Goal: Information Seeking & Learning: Learn about a topic

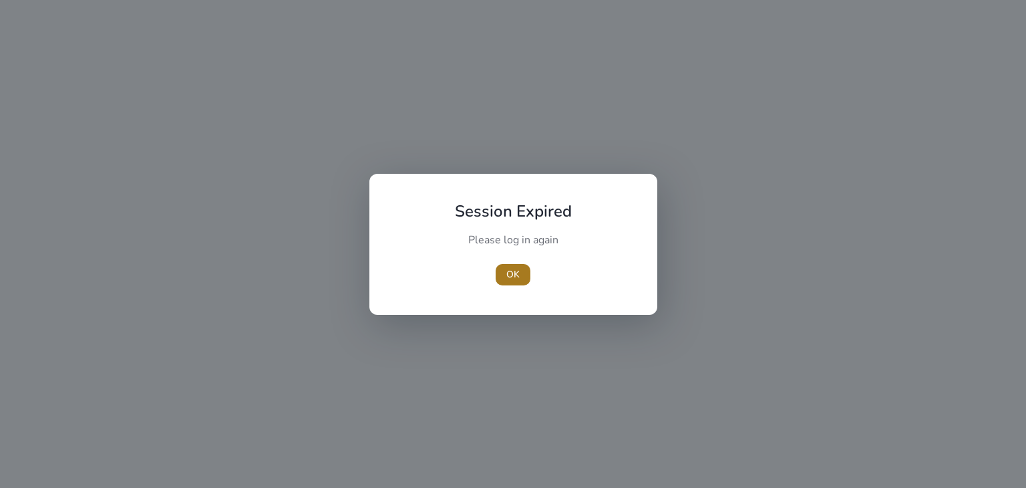
click at [515, 280] on span "OK" at bounding box center [512, 274] width 13 height 14
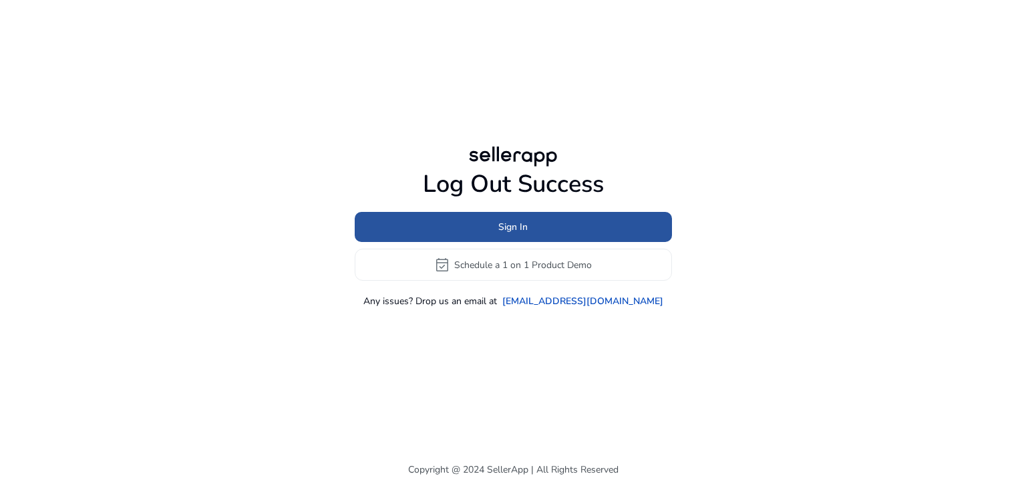
click at [538, 219] on span at bounding box center [513, 227] width 317 height 32
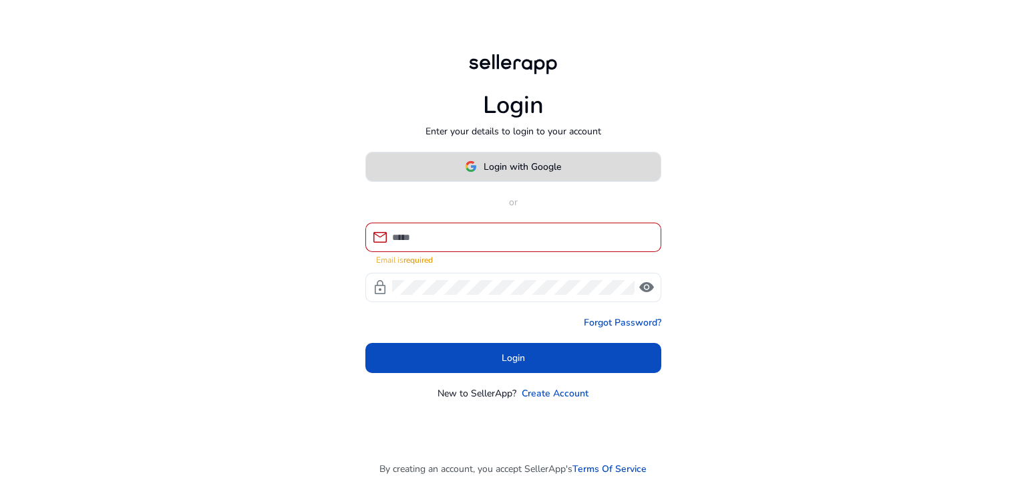
click at [541, 170] on span "Login with Google" at bounding box center [522, 167] width 77 height 14
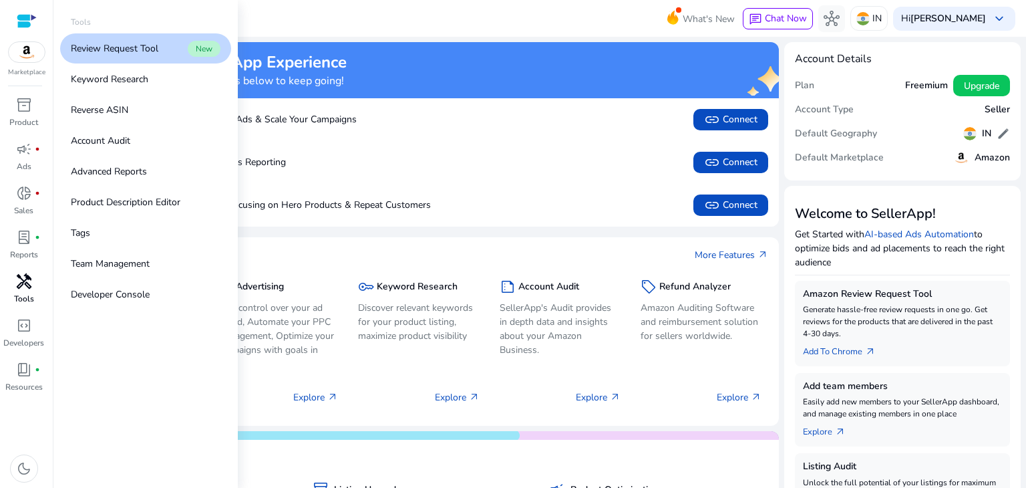
click at [21, 281] on span "handyman" at bounding box center [24, 281] width 16 height 16
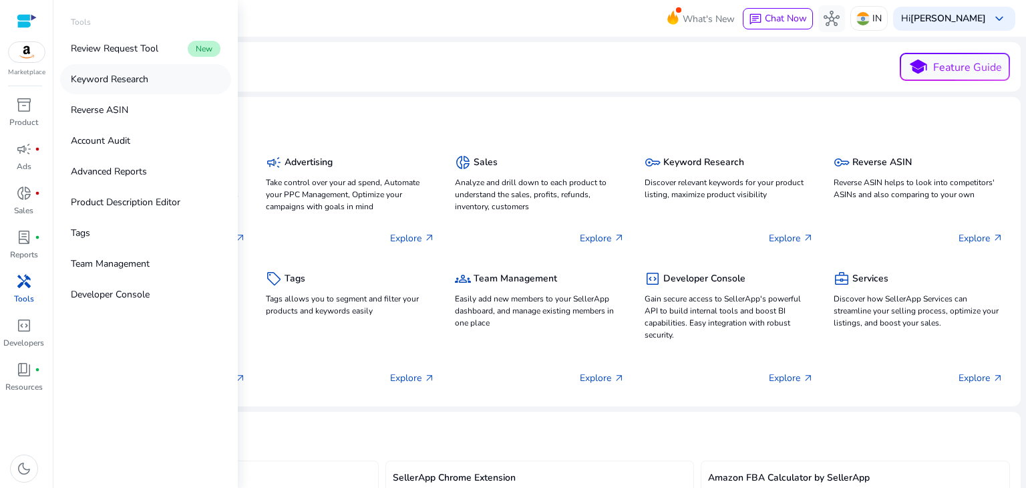
click at [108, 85] on p "Keyword Research" at bounding box center [109, 79] width 77 height 14
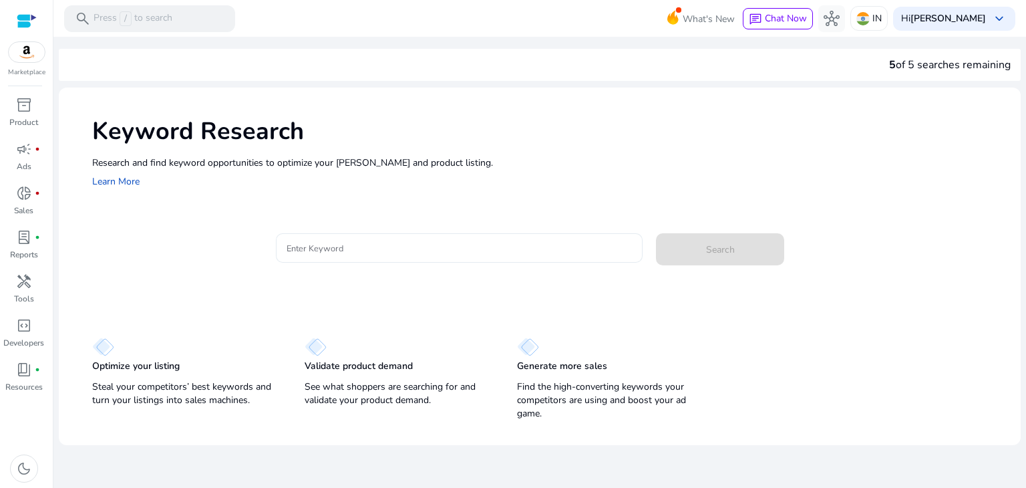
click at [450, 236] on div at bounding box center [460, 247] width 346 height 29
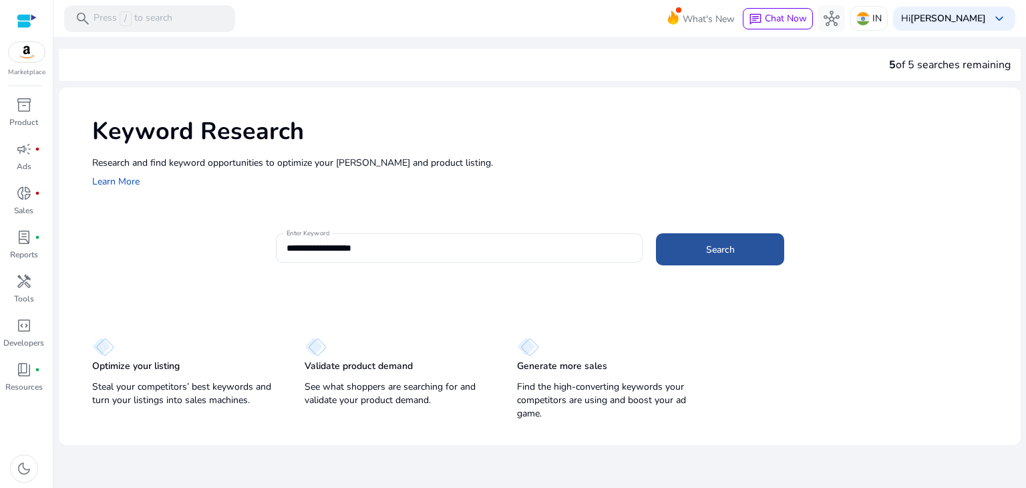
click at [688, 244] on span at bounding box center [720, 249] width 128 height 32
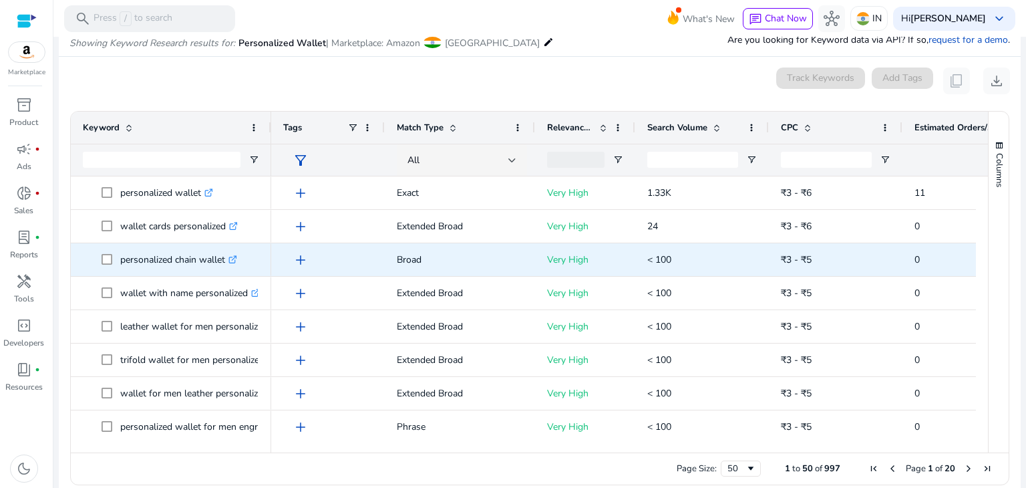
scroll to position [159, 0]
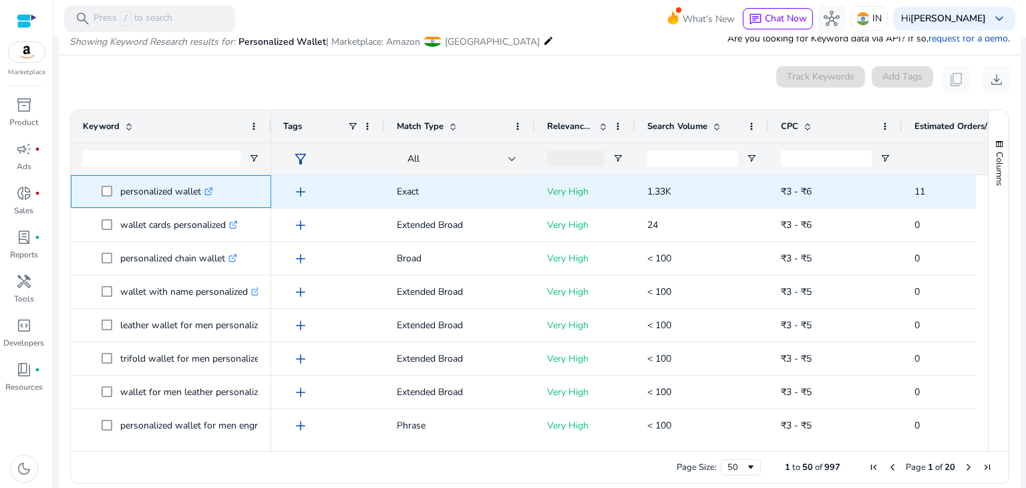
drag, startPoint x: 121, startPoint y: 192, endPoint x: 202, endPoint y: 188, distance: 80.9
click at [202, 188] on p "personalized wallet .st0{fill:#2c8af8}" at bounding box center [166, 191] width 93 height 27
copy p "personalized wallet"
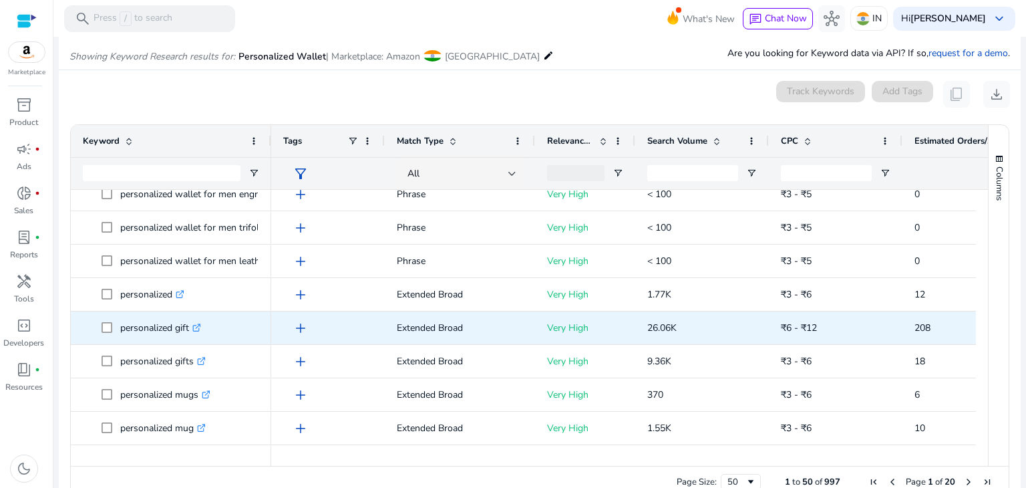
scroll to position [247, 0]
drag, startPoint x: 120, startPoint y: 331, endPoint x: 189, endPoint y: 336, distance: 69.0
click at [189, 336] on p "personalized gift .st0{fill:#2c8af8}" at bounding box center [160, 326] width 81 height 27
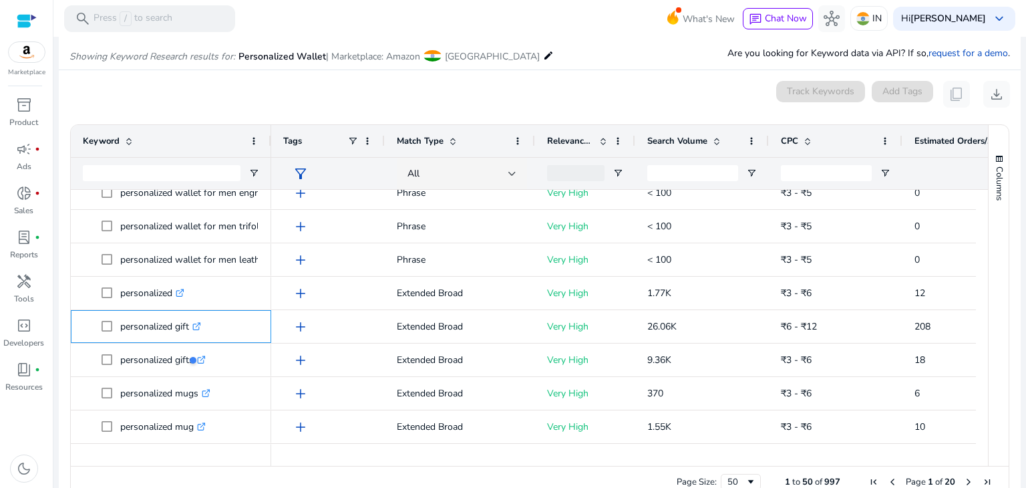
copy p "personalized gift"
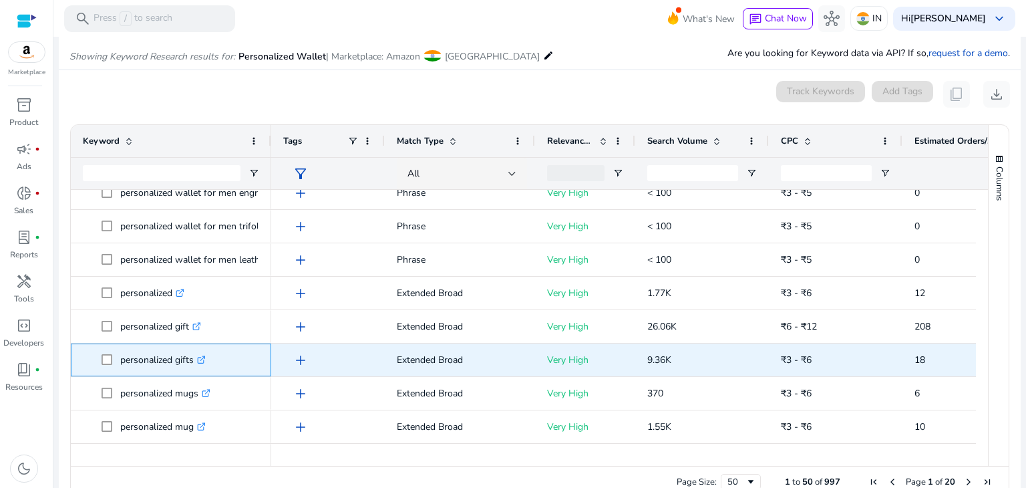
drag, startPoint x: 118, startPoint y: 359, endPoint x: 195, endPoint y: 365, distance: 77.7
click at [195, 365] on span "personalized gifts .st0{fill:#2c8af8}" at bounding box center [181, 359] width 158 height 27
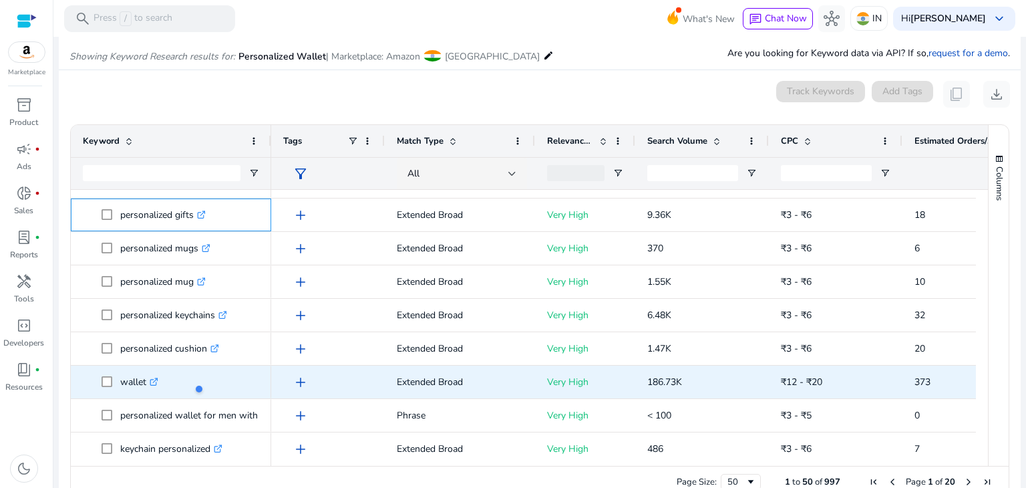
scroll to position [395, 0]
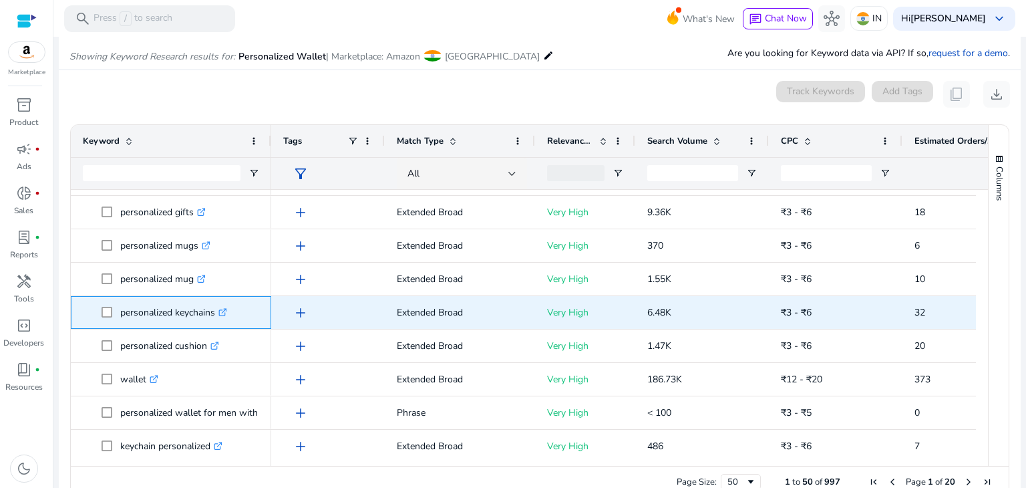
drag, startPoint x: 116, startPoint y: 313, endPoint x: 216, endPoint y: 321, distance: 101.2
click at [216, 321] on span "personalized keychains .st0{fill:#2c8af8}" at bounding box center [181, 312] width 158 height 27
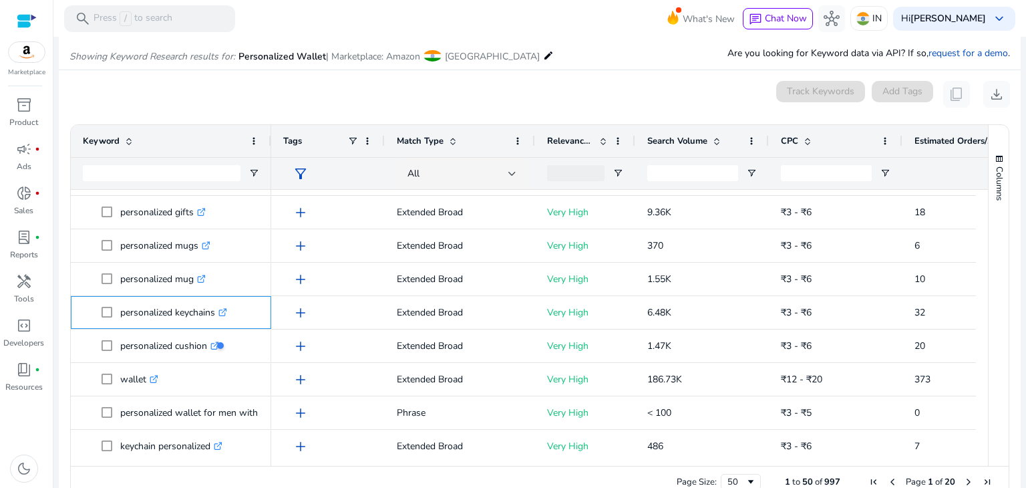
copy span "personalized keychains"
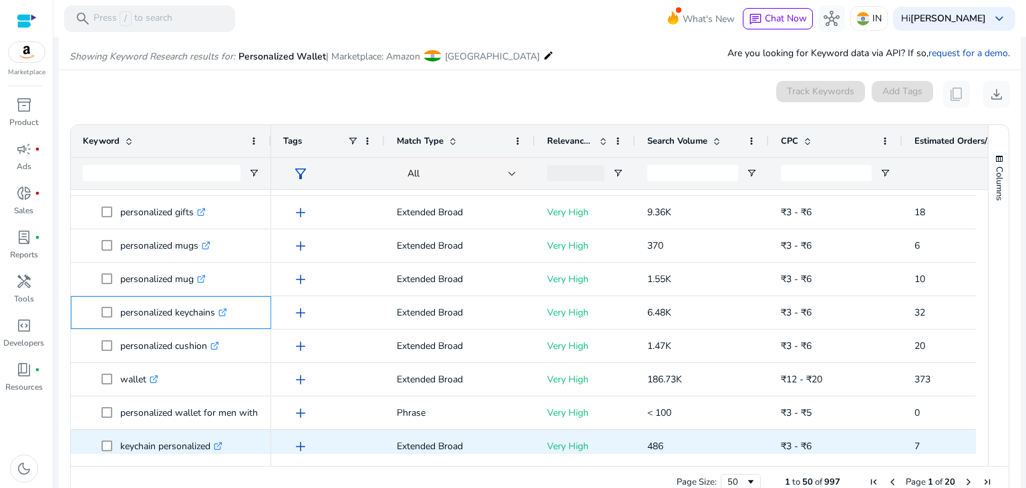
scroll to position [483, 0]
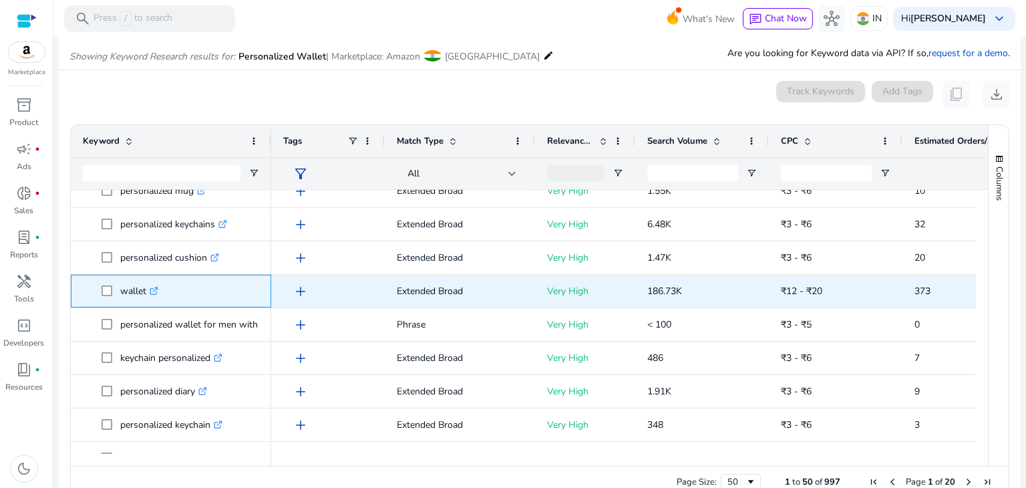
drag, startPoint x: 118, startPoint y: 299, endPoint x: 146, endPoint y: 297, distance: 28.1
click at [146, 297] on span "wallet .st0{fill:#2c8af8}" at bounding box center [181, 290] width 158 height 27
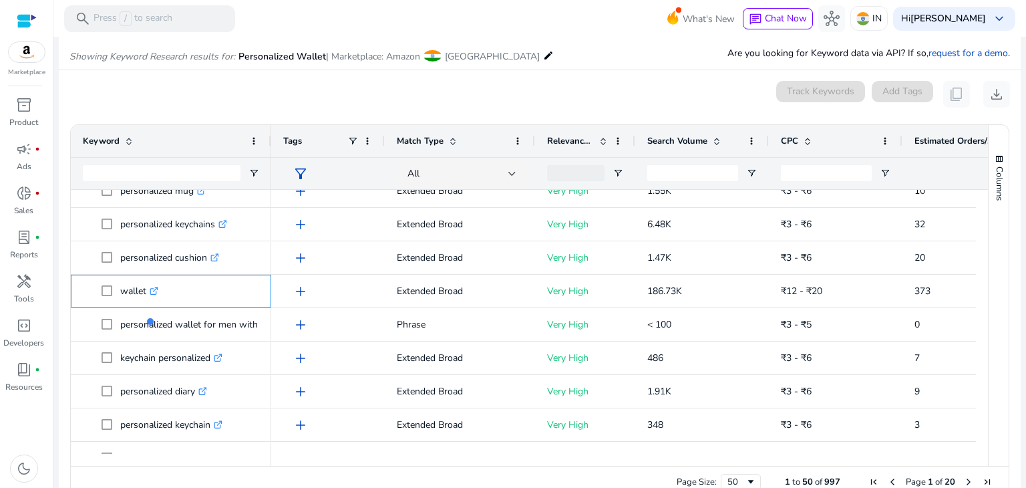
copy span "wallet"
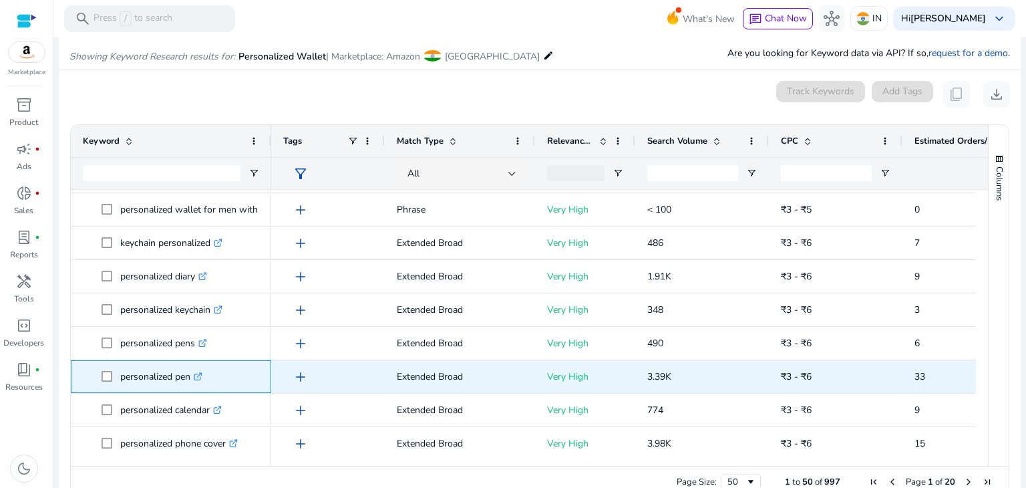
drag, startPoint x: 118, startPoint y: 377, endPoint x: 190, endPoint y: 385, distance: 73.3
click at [190, 385] on span "personalized pen .st0{fill:#2c8af8}" at bounding box center [181, 376] width 158 height 27
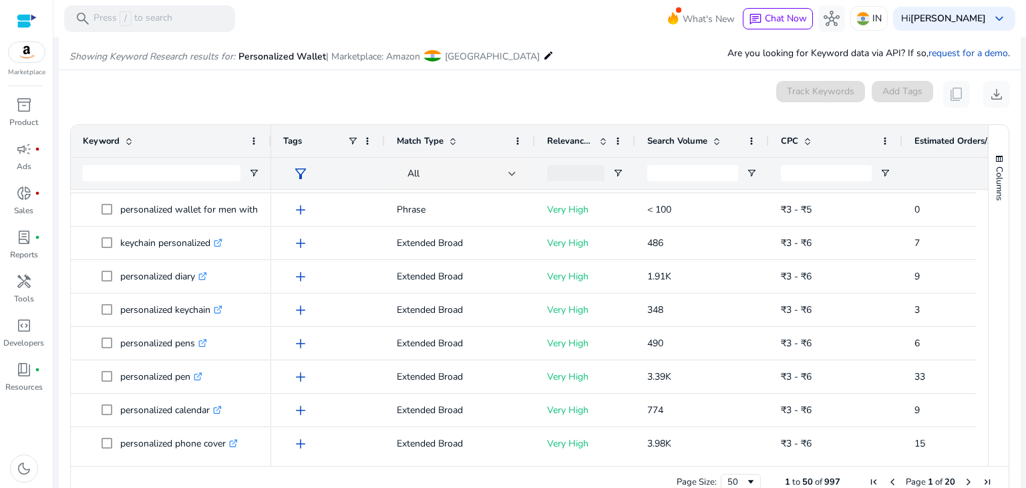
click at [56, 414] on mat-sidenav-content "**********" at bounding box center [539, 244] width 973 height 488
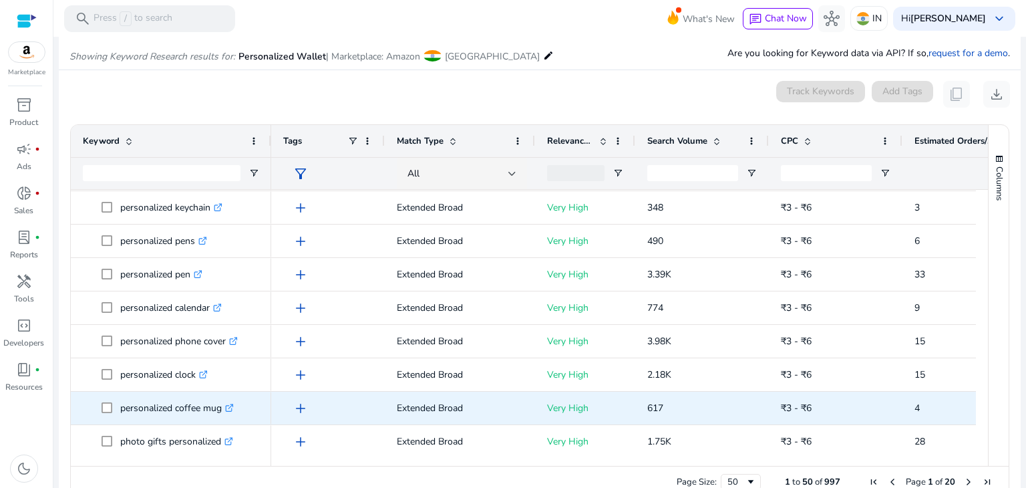
scroll to position [733, 0]
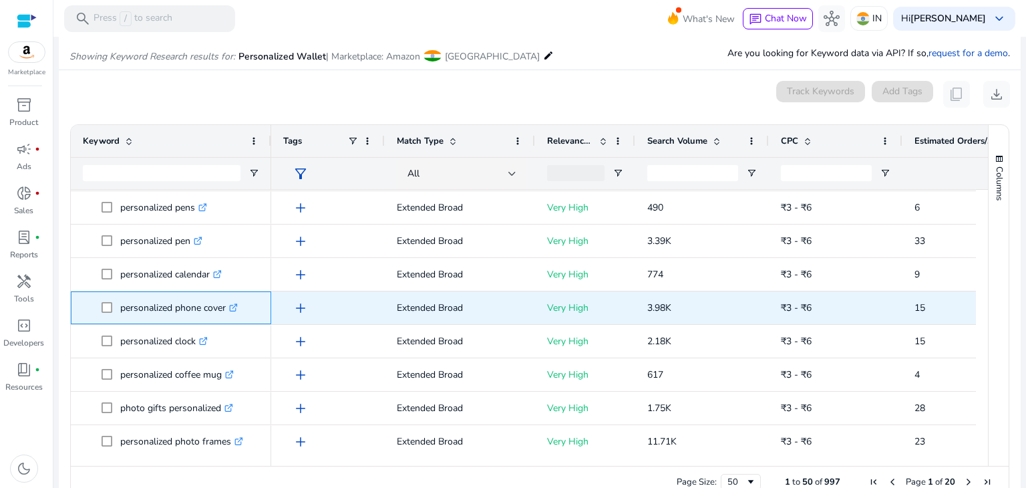
drag, startPoint x: 118, startPoint y: 310, endPoint x: 226, endPoint y: 319, distance: 109.2
click at [226, 319] on span "personalized phone cover .st0{fill:#2c8af8}" at bounding box center [181, 307] width 158 height 27
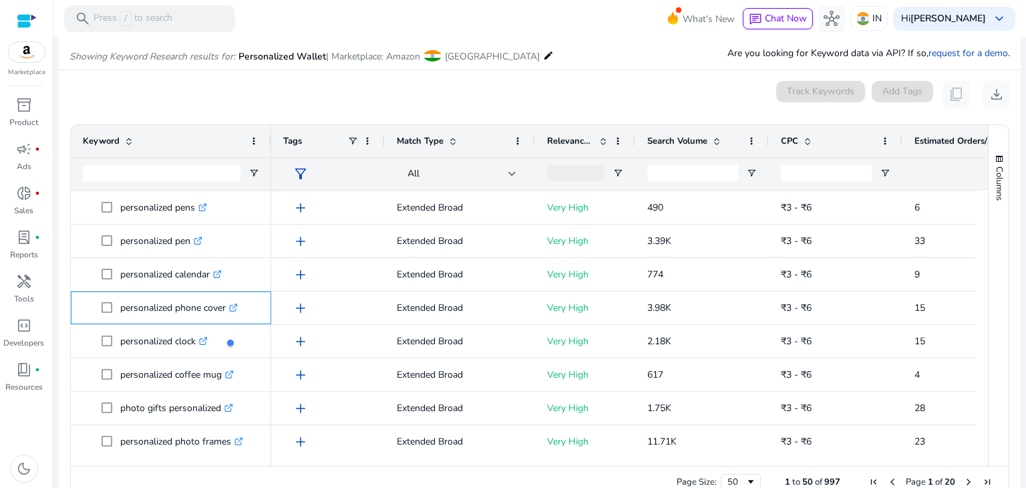
copy span "personalized phone cover"
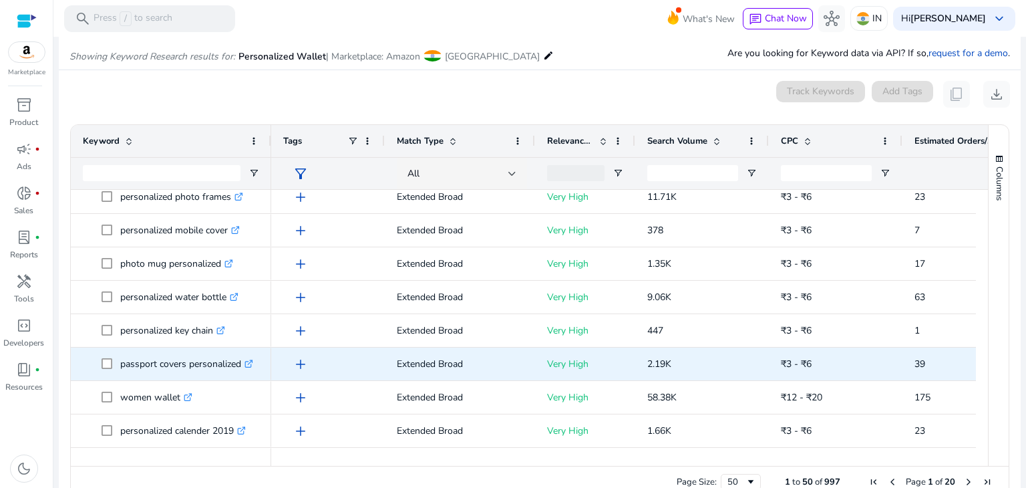
scroll to position [979, 0]
drag, startPoint x: 116, startPoint y: 361, endPoint x: 242, endPoint y: 363, distance: 126.9
click at [242, 363] on span "passport covers personalized .st0{fill:#2c8af8}" at bounding box center [181, 362] width 158 height 27
copy span "passport covers personalized"
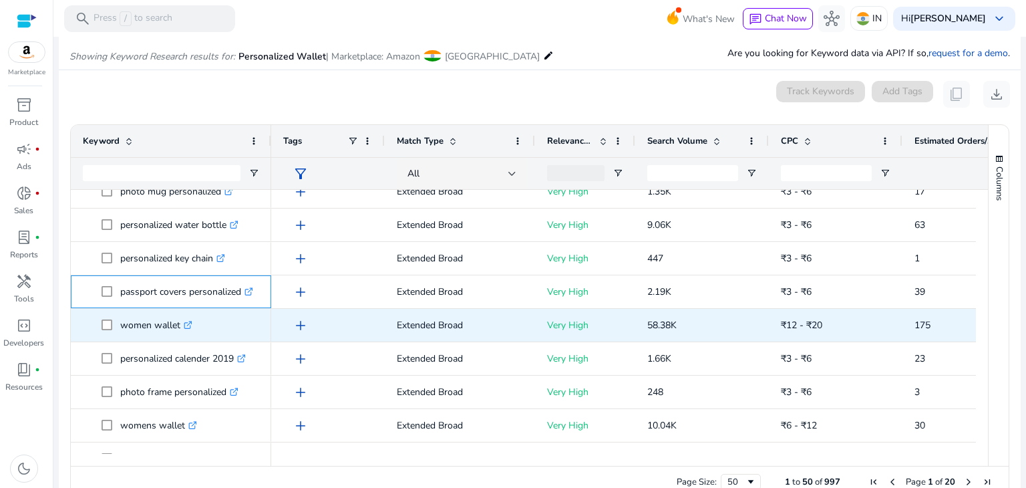
scroll to position [0, 0]
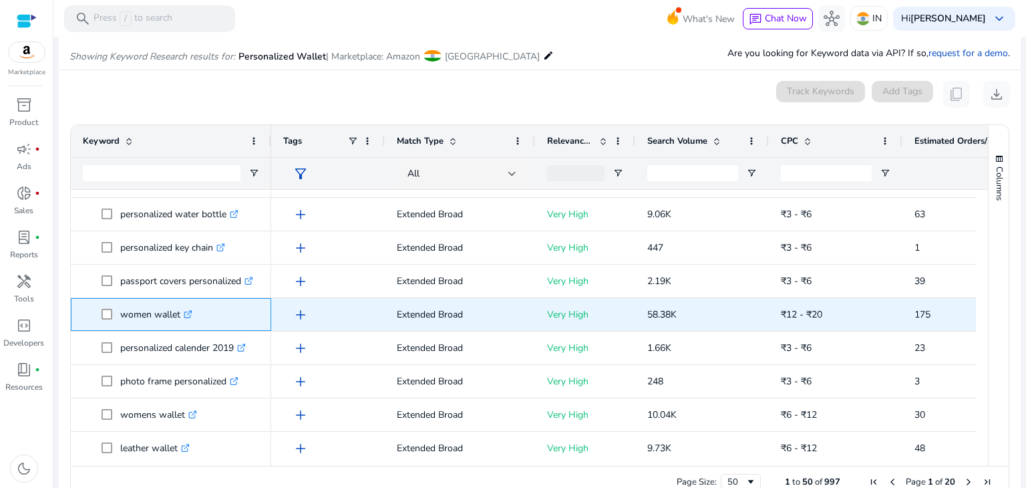
click at [113, 315] on span at bounding box center [111, 314] width 19 height 27
drag, startPoint x: 113, startPoint y: 315, endPoint x: 179, endPoint y: 315, distance: 66.1
click at [179, 315] on span "women wallet .st0{fill:#2c8af8}" at bounding box center [181, 314] width 158 height 27
copy span "women wallet"
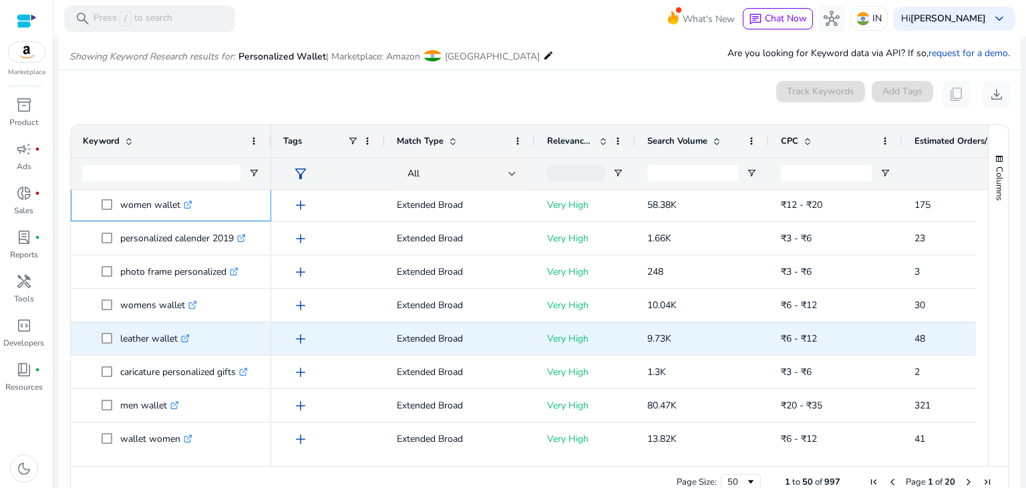
scroll to position [1177, 0]
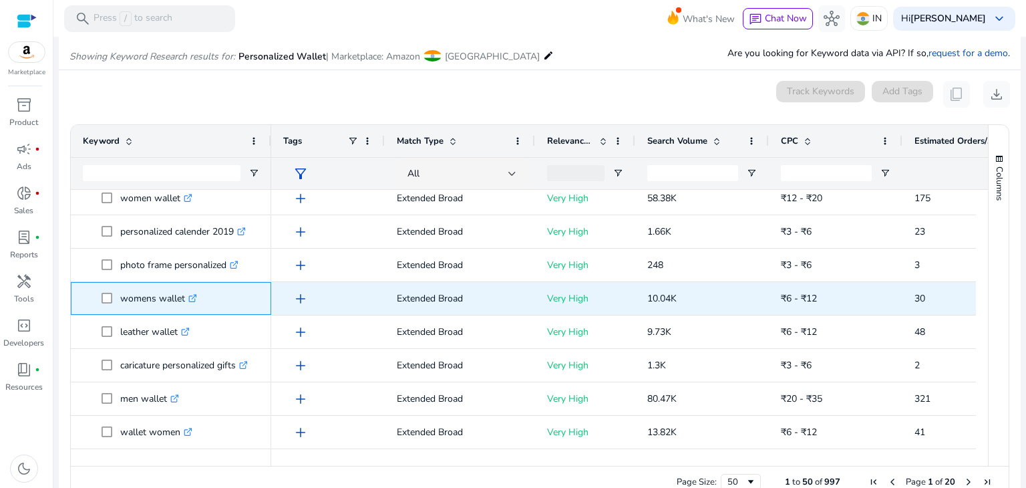
drag, startPoint x: 118, startPoint y: 299, endPoint x: 184, endPoint y: 300, distance: 66.8
click at [184, 300] on span "womens wallet .st0{fill:#2c8af8}" at bounding box center [181, 298] width 158 height 27
copy span "womens wallet"
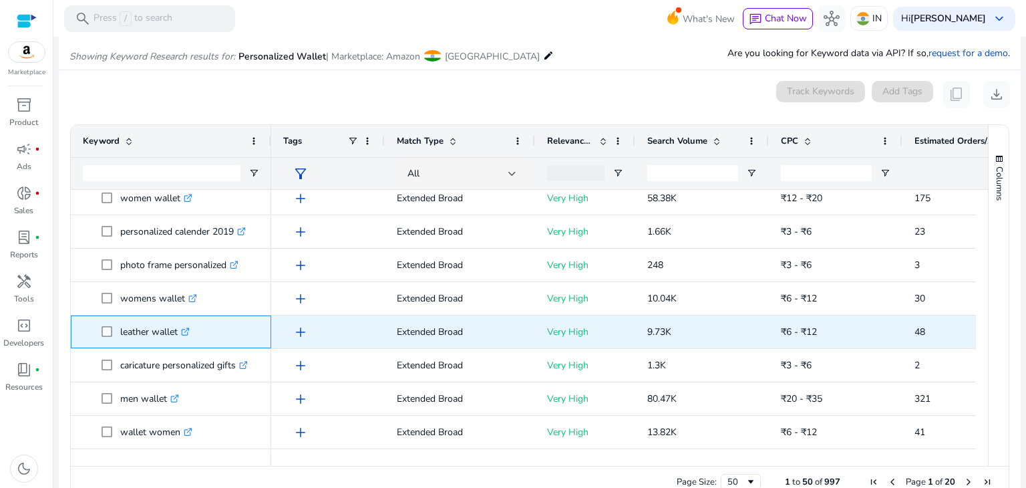
drag, startPoint x: 117, startPoint y: 329, endPoint x: 180, endPoint y: 331, distance: 62.8
click at [180, 331] on span "leather wallet .st0{fill:#2c8af8}" at bounding box center [181, 331] width 158 height 27
copy span "leather wallet"
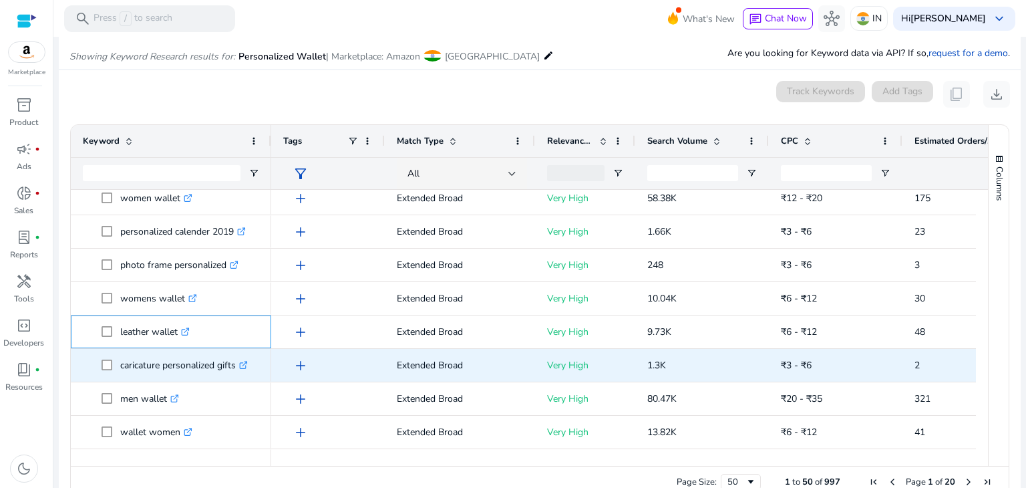
scroll to position [1279, 0]
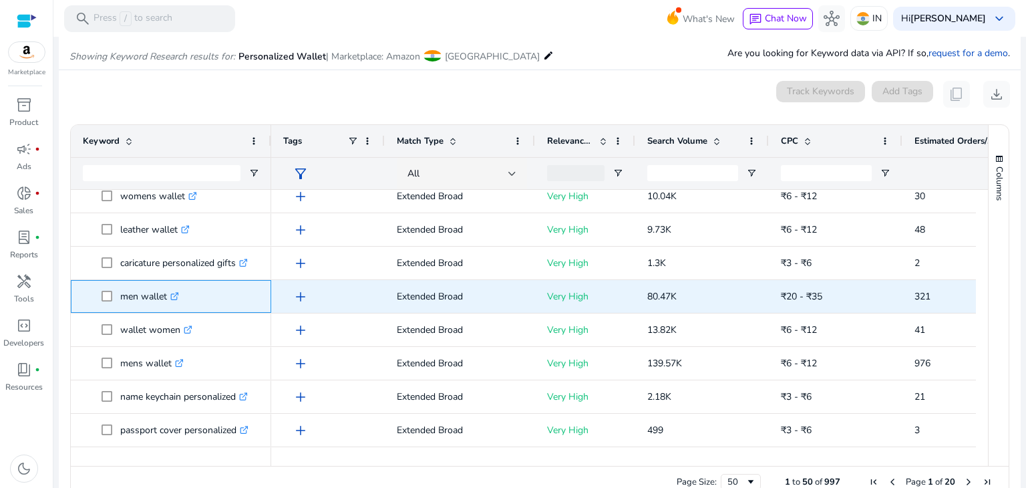
drag, startPoint x: 115, startPoint y: 295, endPoint x: 168, endPoint y: 303, distance: 54.0
click at [168, 303] on span "men wallet .st0{fill:#2c8af8}" at bounding box center [181, 296] width 158 height 27
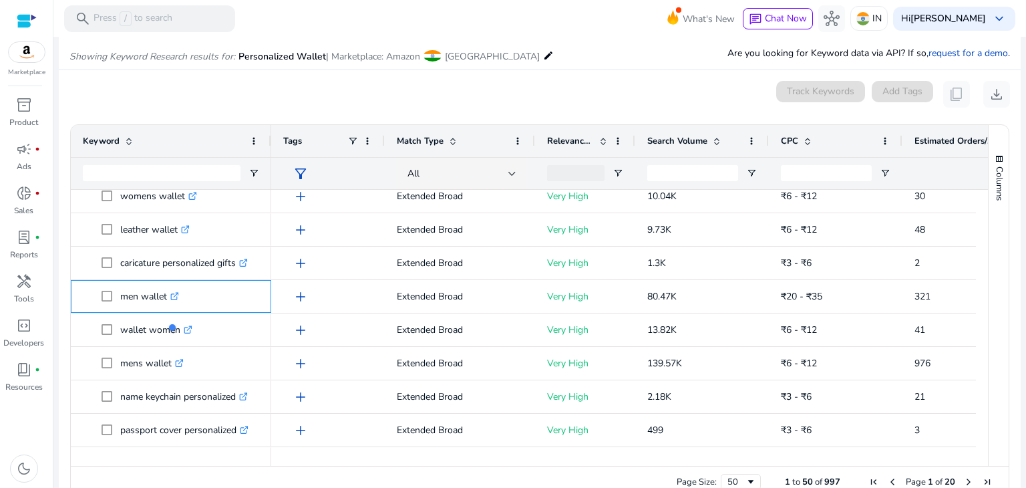
copy span "men wallet"
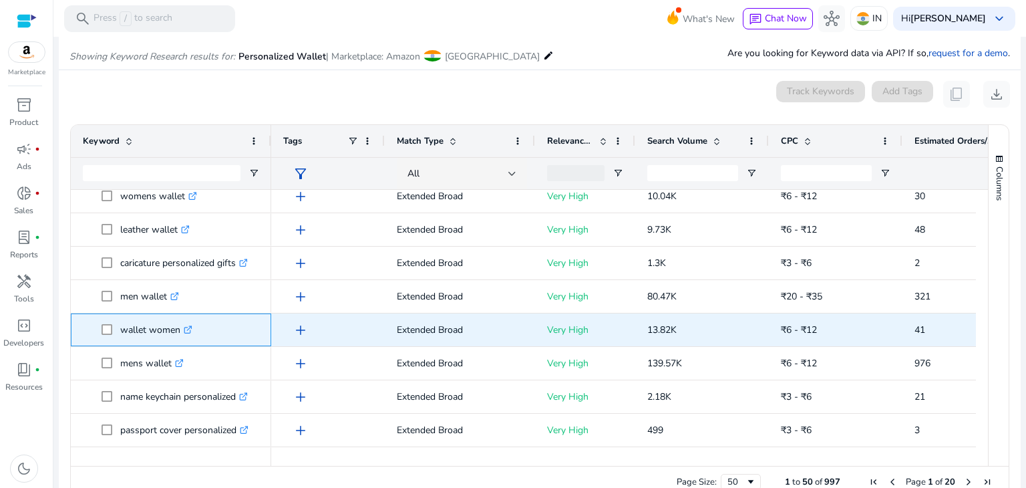
drag, startPoint x: 118, startPoint y: 327, endPoint x: 179, endPoint y: 332, distance: 61.0
click at [179, 332] on span "wallet women .st0{fill:#2c8af8}" at bounding box center [181, 329] width 158 height 27
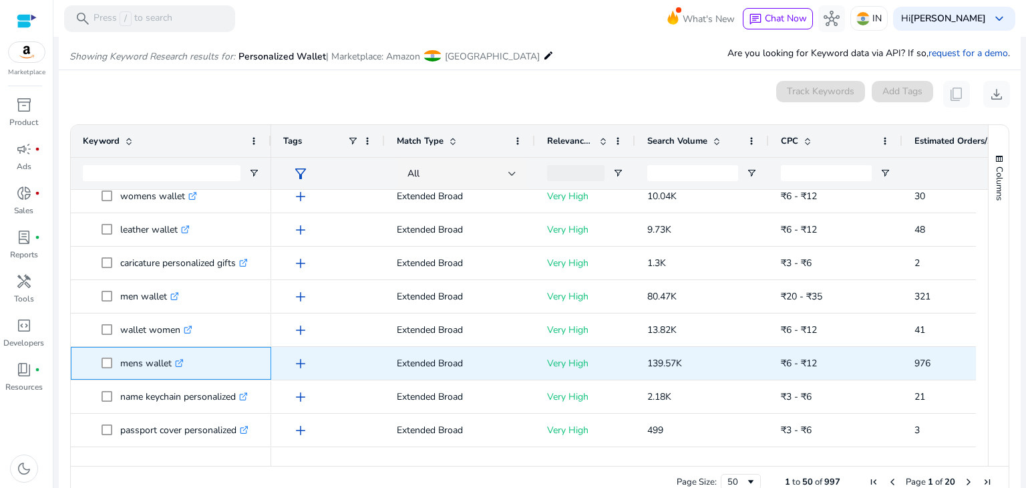
drag, startPoint x: 114, startPoint y: 364, endPoint x: 172, endPoint y: 361, distance: 58.2
click at [172, 361] on span "mens wallet .st0{fill:#2c8af8}" at bounding box center [181, 362] width 158 height 27
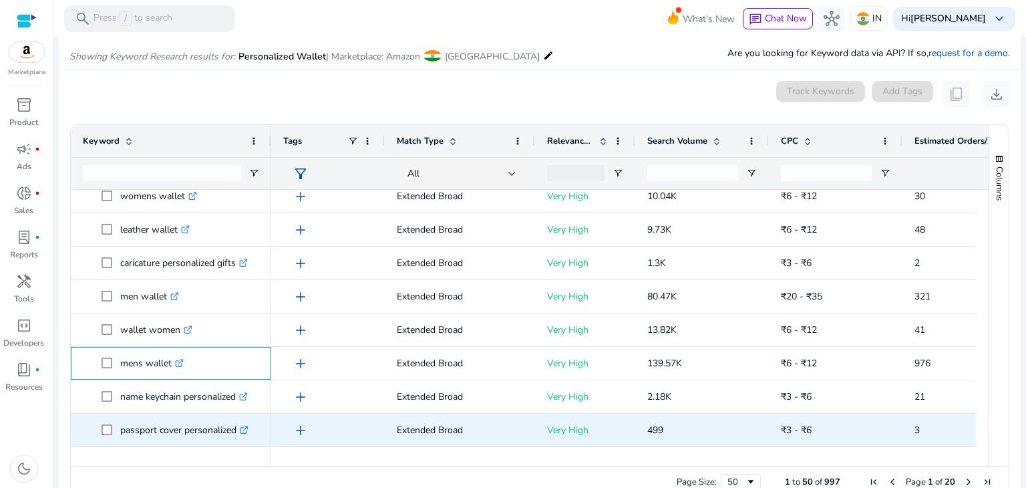
scroll to position [1349, 0]
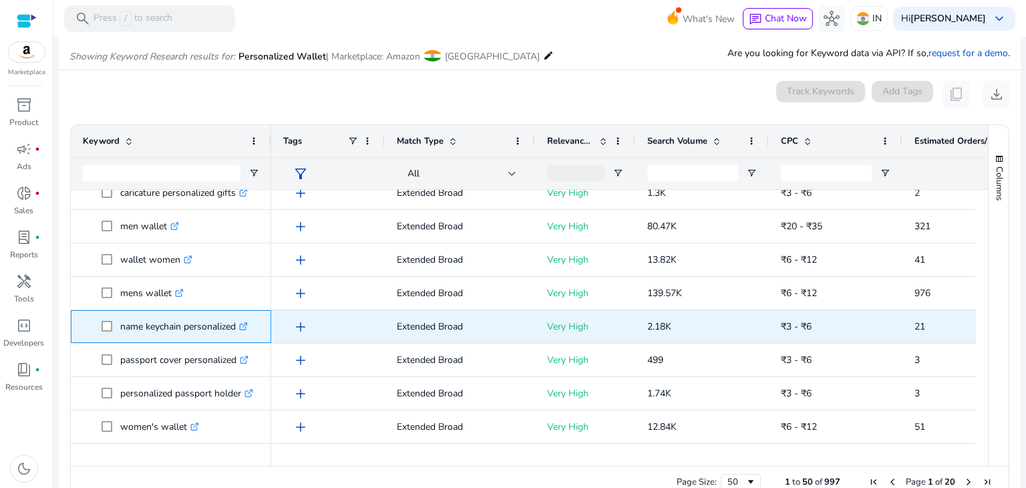
drag, startPoint x: 118, startPoint y: 326, endPoint x: 236, endPoint y: 334, distance: 118.5
click at [236, 334] on span "name keychain personalized .st0{fill:#2c8af8}" at bounding box center [181, 326] width 158 height 27
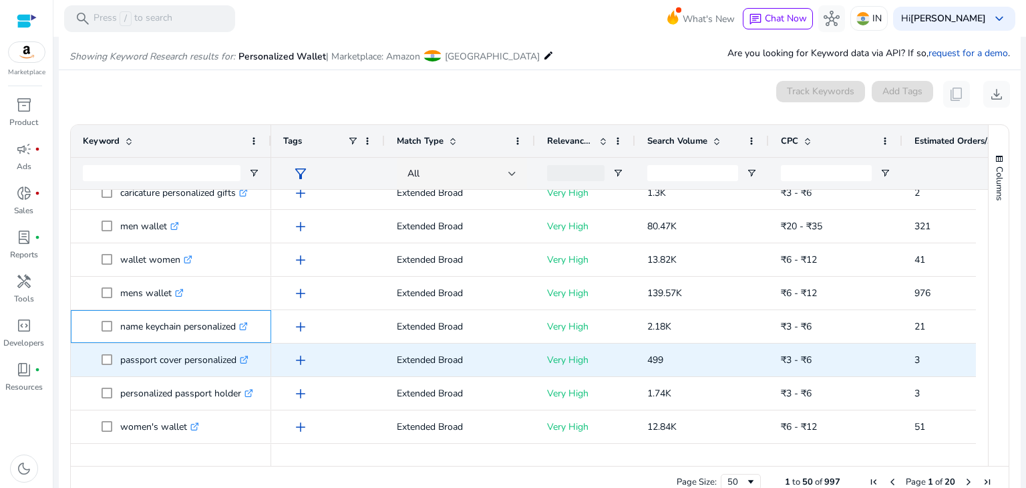
scroll to position [1406, 0]
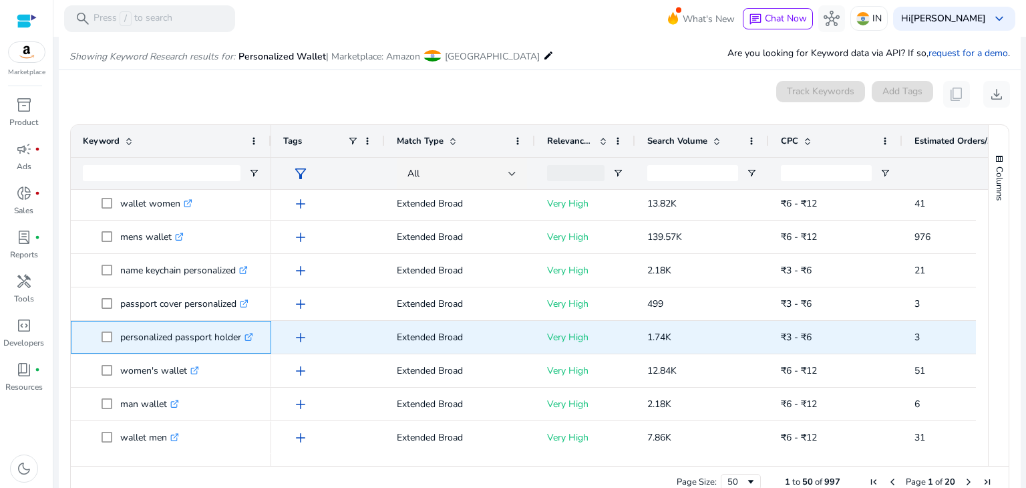
drag, startPoint x: 118, startPoint y: 339, endPoint x: 243, endPoint y: 349, distance: 126.0
click at [243, 349] on span "personalized passport holder .st0{fill:#2c8af8}" at bounding box center [181, 336] width 158 height 27
click at [150, 334] on p "personalized passport holder .st0{fill:#2c8af8}" at bounding box center [186, 336] width 133 height 27
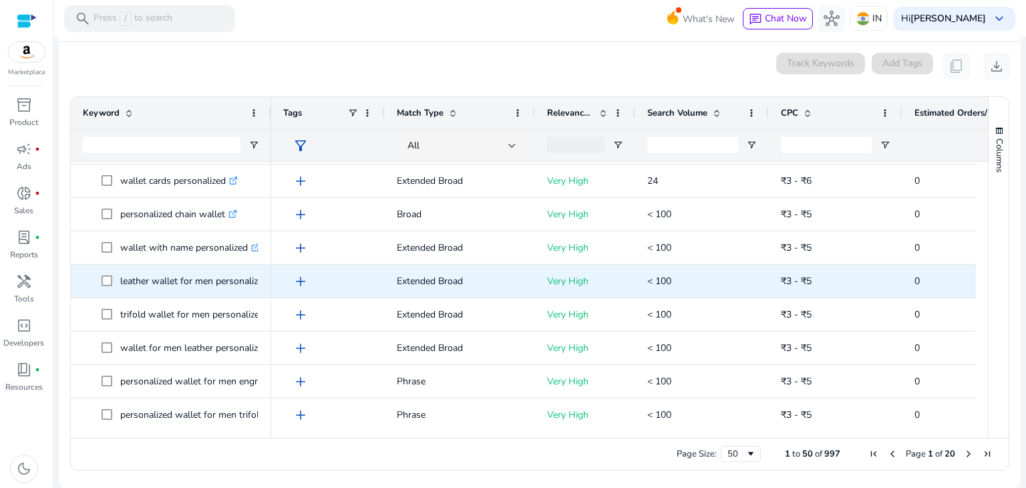
scroll to position [0, 0]
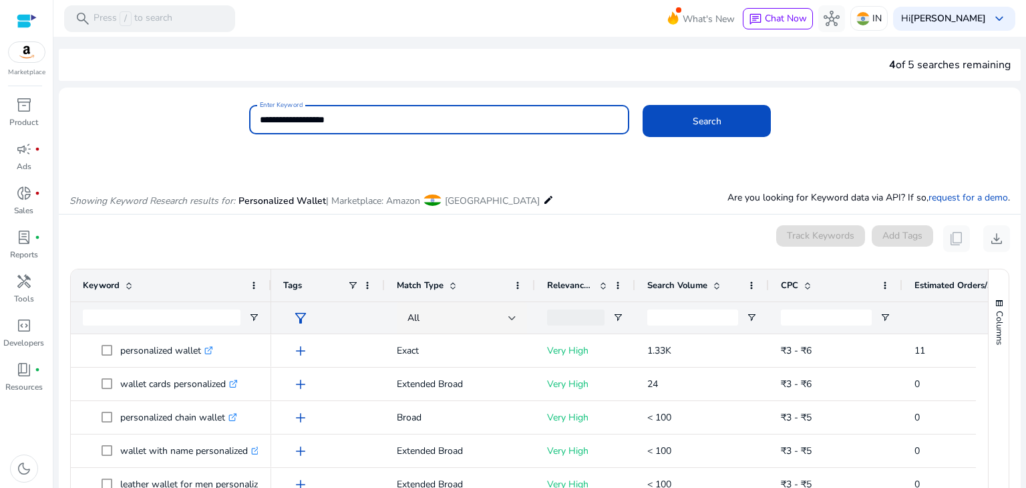
click at [356, 122] on input "**********" at bounding box center [439, 119] width 359 height 15
type input "*"
type input "**********"
click at [643, 105] on button "Search" at bounding box center [707, 121] width 128 height 32
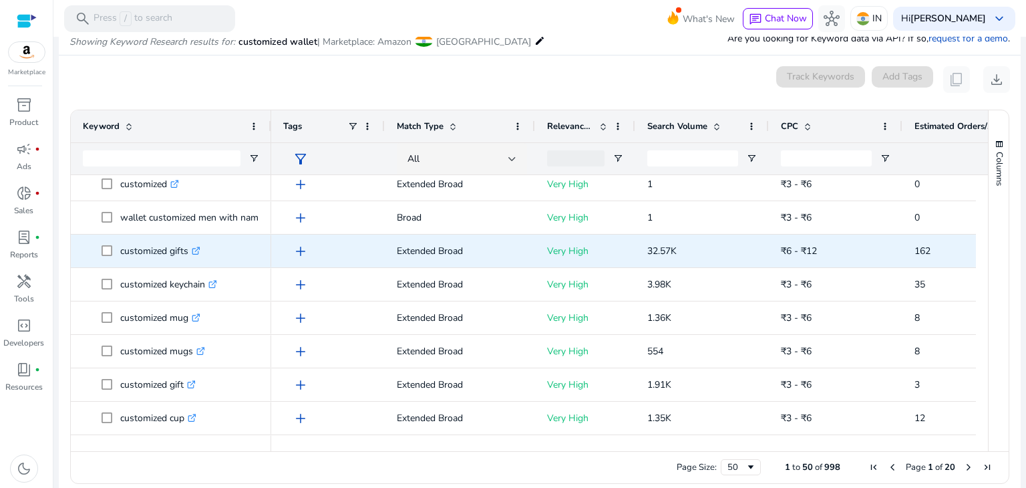
scroll to position [75, 0]
click at [139, 248] on p "customized gifts .st0{fill:#2c8af8}" at bounding box center [160, 249] width 80 height 27
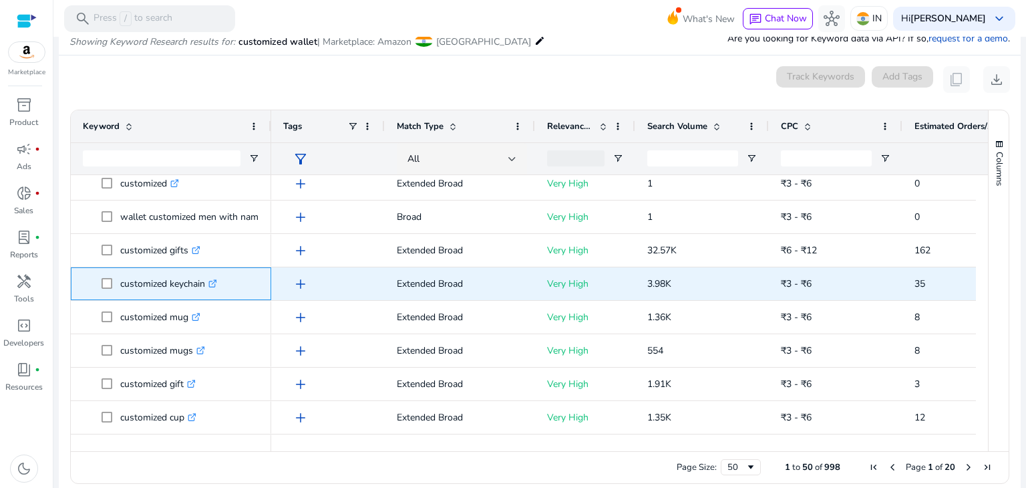
click at [152, 284] on p "customized keychain .st0{fill:#2c8af8}" at bounding box center [168, 283] width 97 height 27
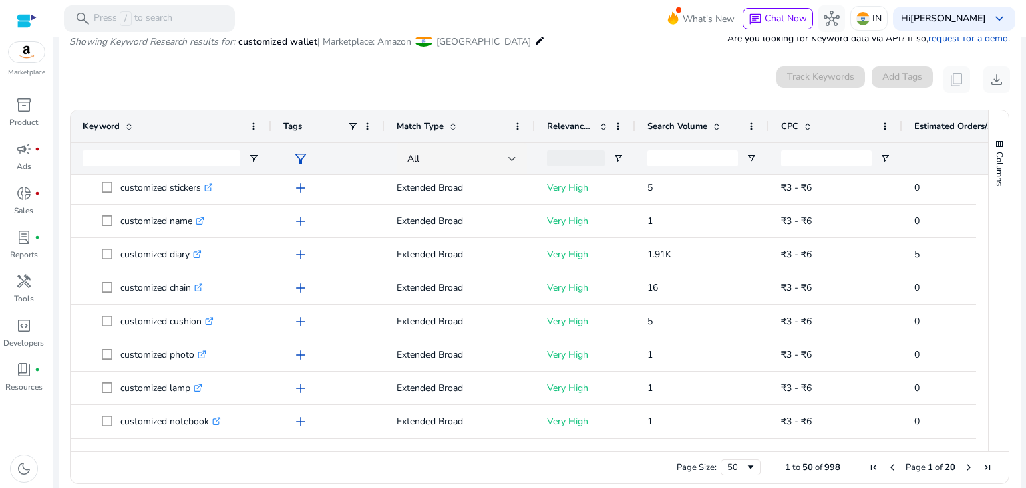
scroll to position [689, 0]
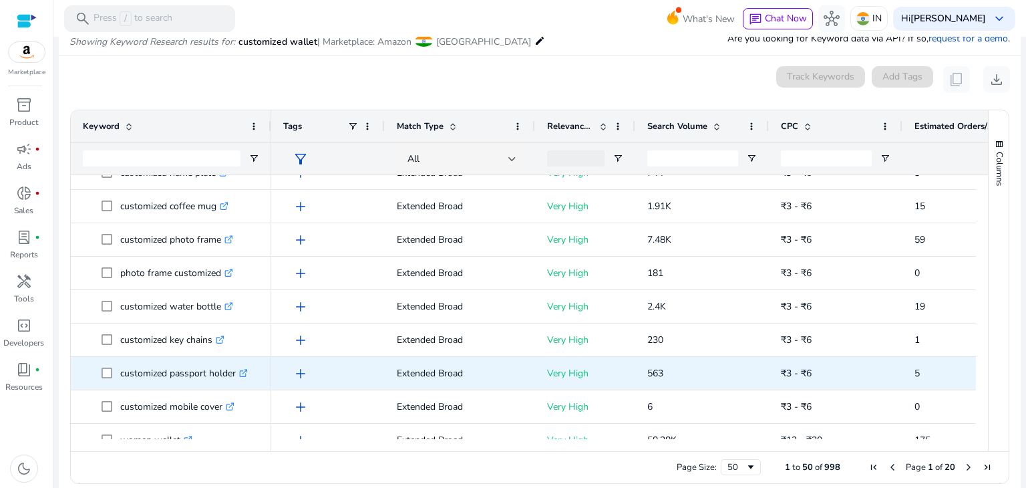
click at [156, 369] on p "customized passport holder .st0{fill:#2c8af8}" at bounding box center [184, 372] width 128 height 27
click at [171, 370] on p "customized passport holder .st0{fill:#2c8af8}" at bounding box center [184, 372] width 128 height 27
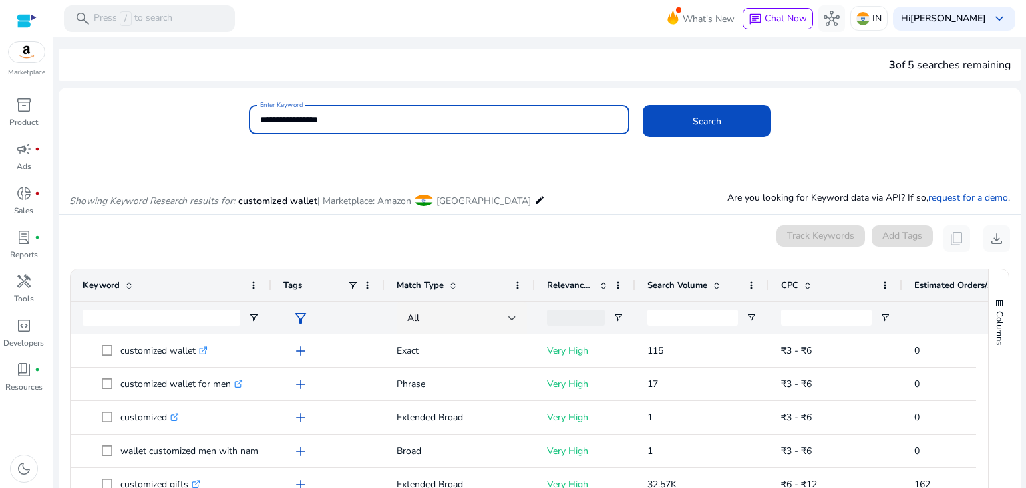
click at [407, 126] on input "**********" at bounding box center [439, 119] width 359 height 15
click at [643, 105] on button "Search" at bounding box center [707, 121] width 128 height 32
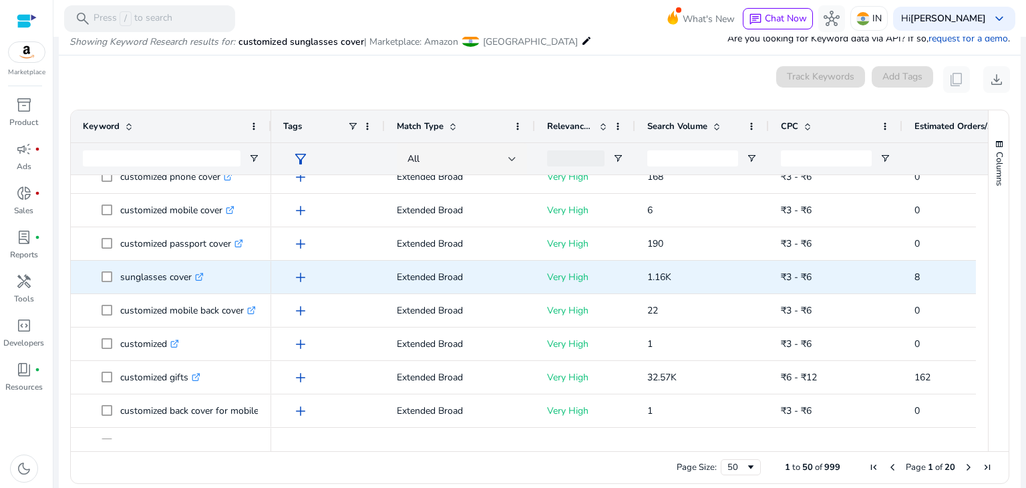
click at [148, 279] on p "sunglasses cover .st0{fill:#2c8af8}" at bounding box center [162, 276] width 84 height 27
copy p "sunglasses cover"
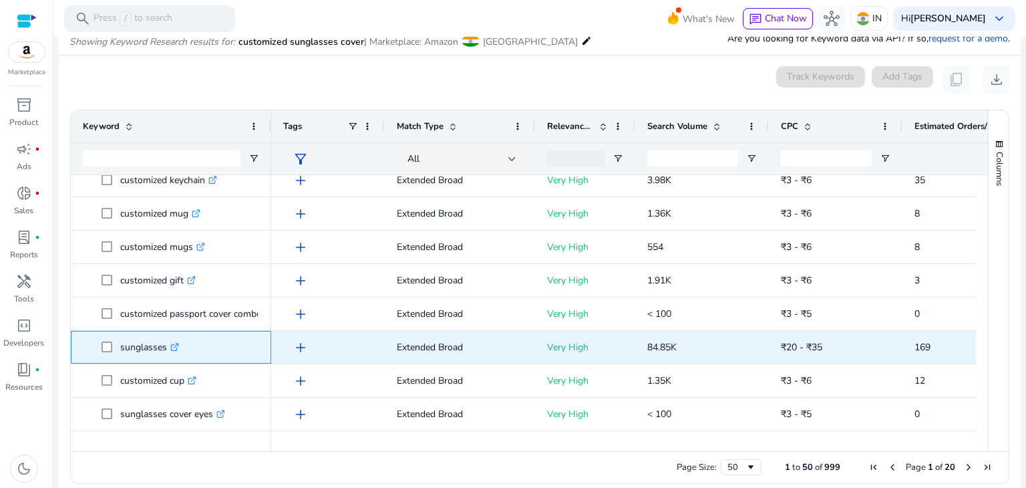
click at [144, 348] on p "sunglasses .st0{fill:#2c8af8}" at bounding box center [149, 346] width 59 height 27
copy p "sunglasses"
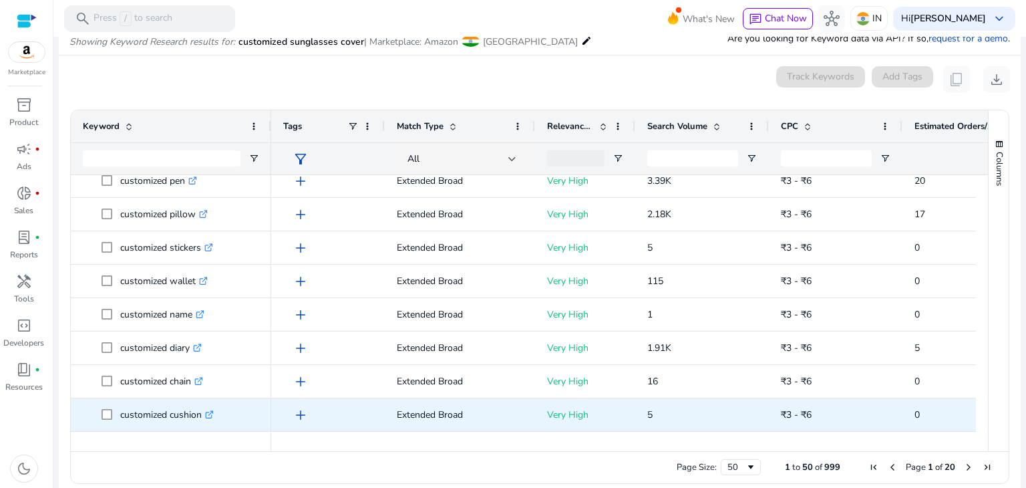
scroll to position [662, 0]
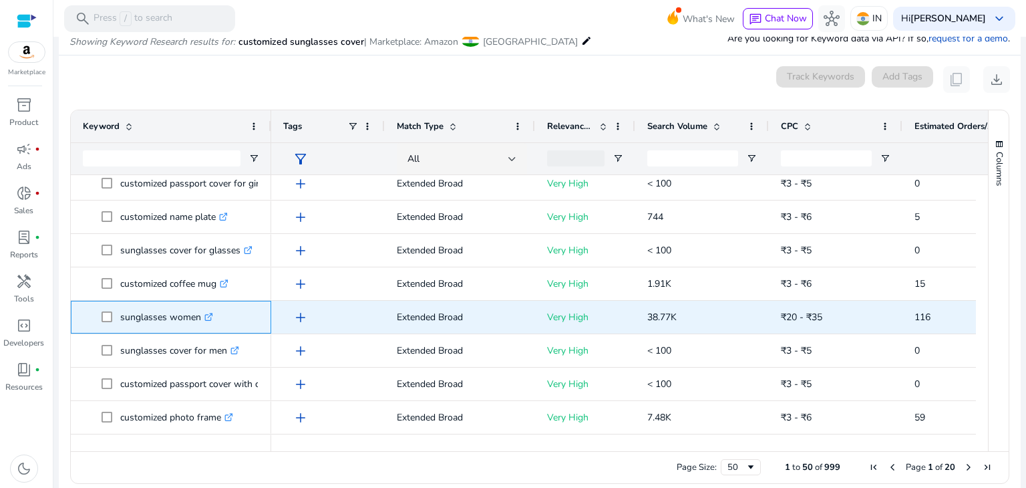
click at [170, 316] on p "sunglasses women .st0{fill:#2c8af8}" at bounding box center [166, 316] width 93 height 27
click at [150, 319] on p "sunglasses women .st0{fill:#2c8af8}" at bounding box center [166, 316] width 93 height 27
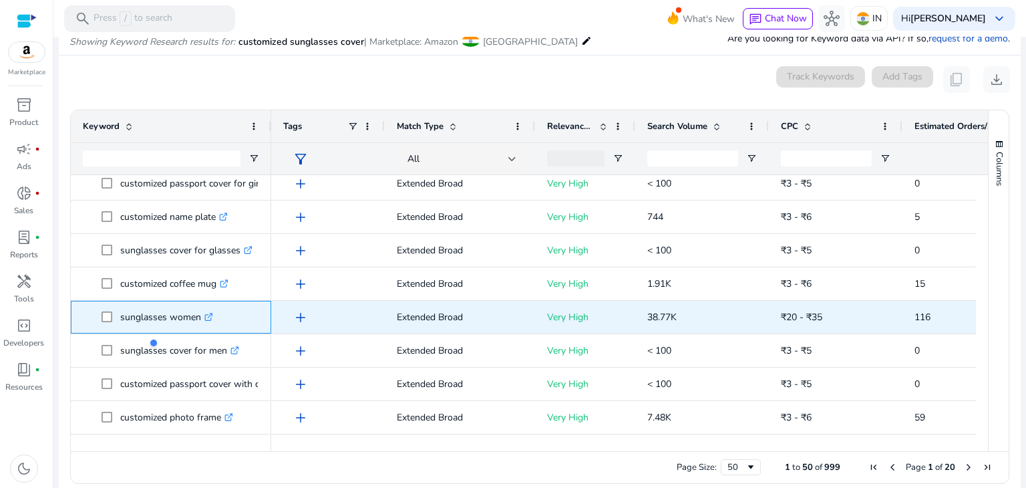
copy p "sunglasses women"
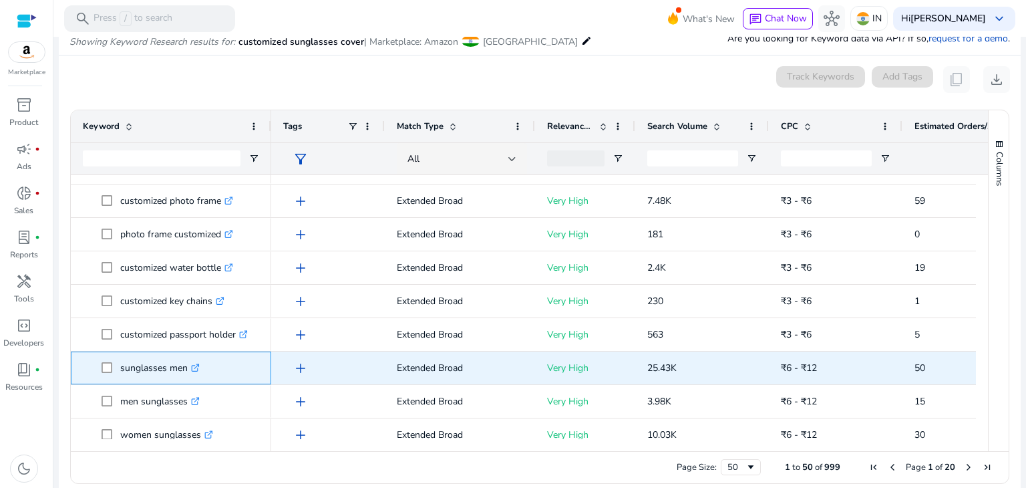
click at [150, 363] on p "sunglasses men .st0{fill:#2c8af8}" at bounding box center [159, 367] width 79 height 27
copy p "sunglasses men"
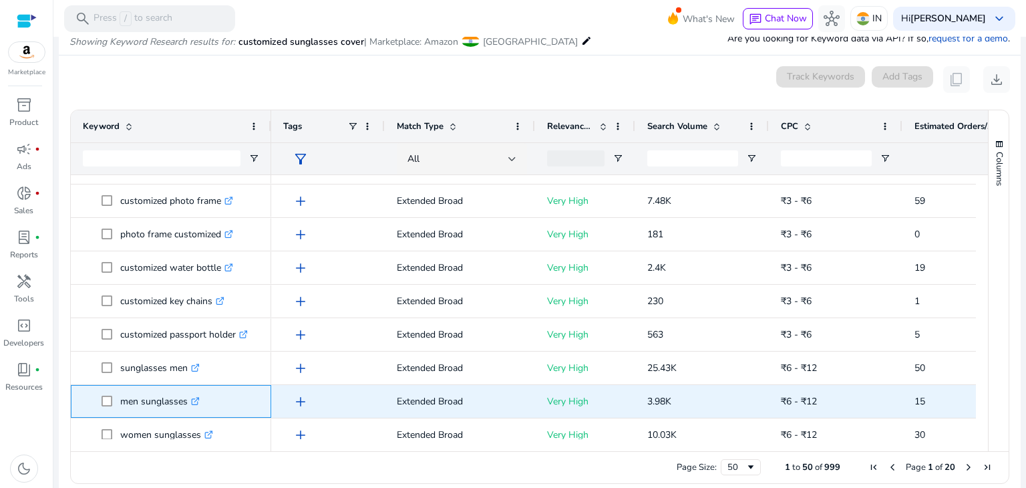
click at [156, 396] on p "men sunglasses .st0{fill:#2c8af8}" at bounding box center [159, 400] width 79 height 27
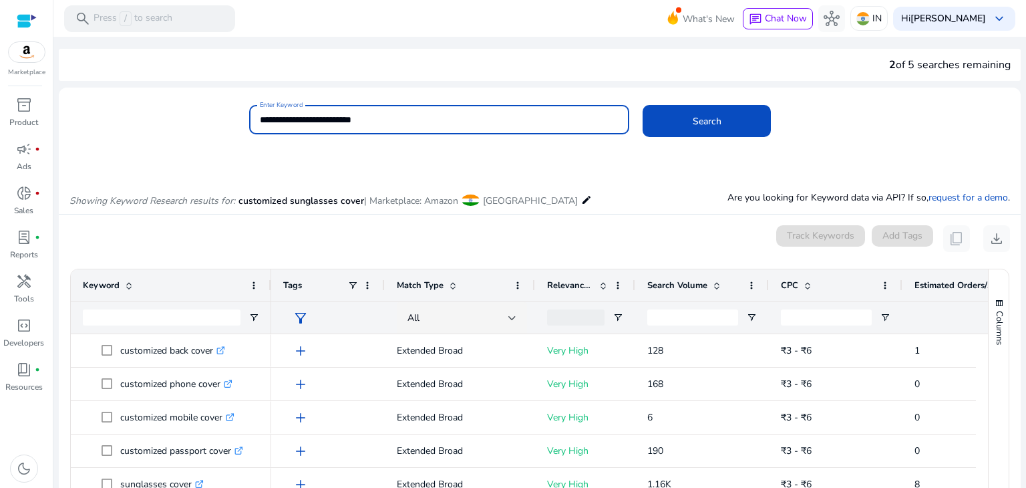
click at [307, 116] on input "**********" at bounding box center [439, 119] width 359 height 15
click at [445, 112] on input "**********" at bounding box center [439, 119] width 359 height 15
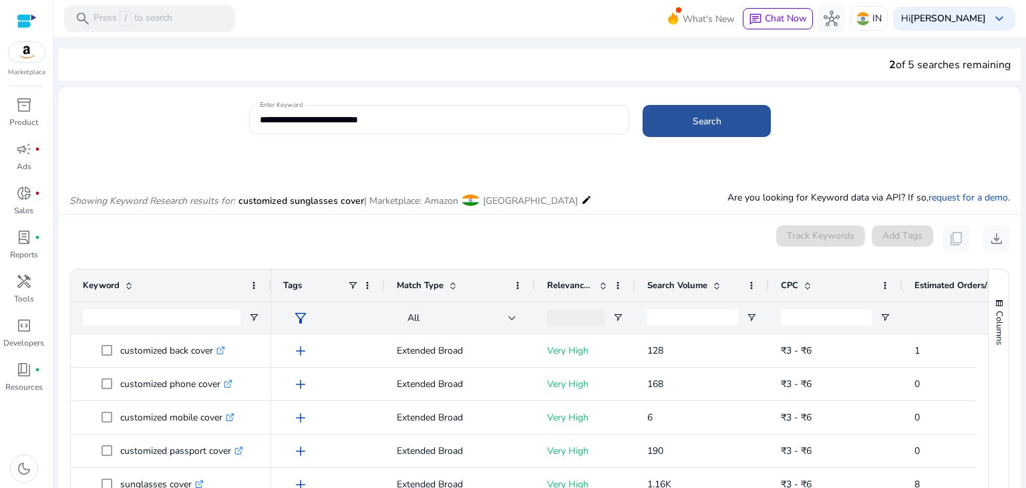
click at [683, 115] on span at bounding box center [707, 121] width 128 height 32
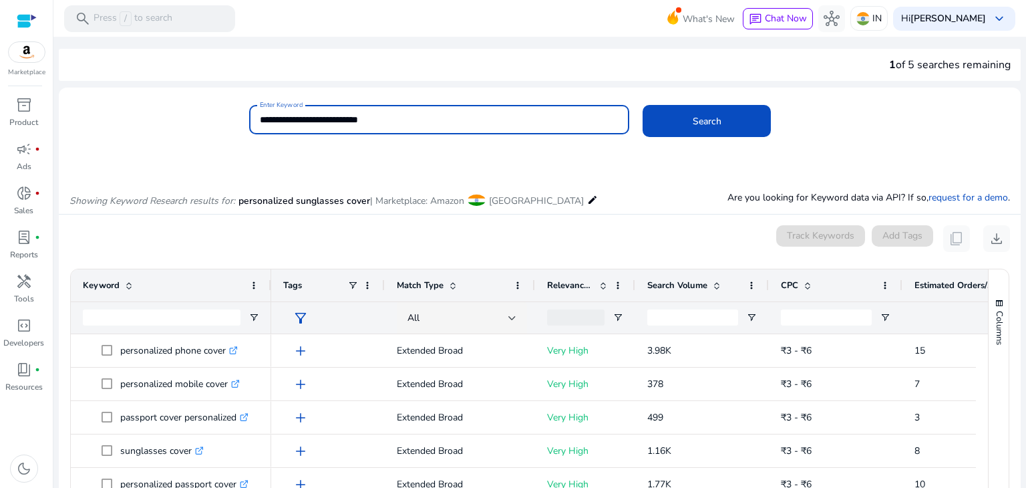
click at [407, 113] on input "**********" at bounding box center [439, 119] width 359 height 15
drag, startPoint x: 313, startPoint y: 119, endPoint x: 256, endPoint y: 122, distance: 57.5
click at [256, 122] on div "**********" at bounding box center [439, 119] width 381 height 29
click at [666, 120] on span at bounding box center [707, 121] width 128 height 32
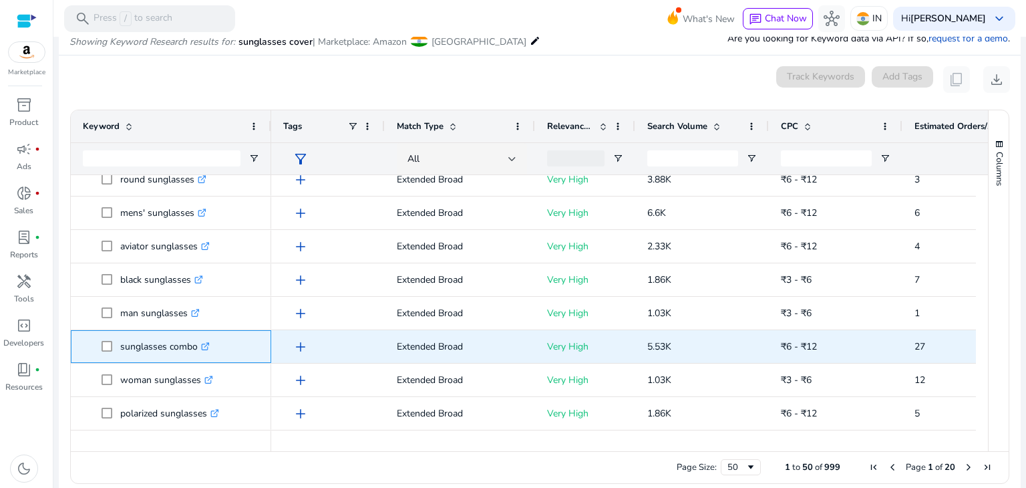
click at [148, 343] on p "sunglasses combo .st0{fill:#2c8af8}" at bounding box center [165, 346] width 90 height 27
copy p "sunglasses combo"
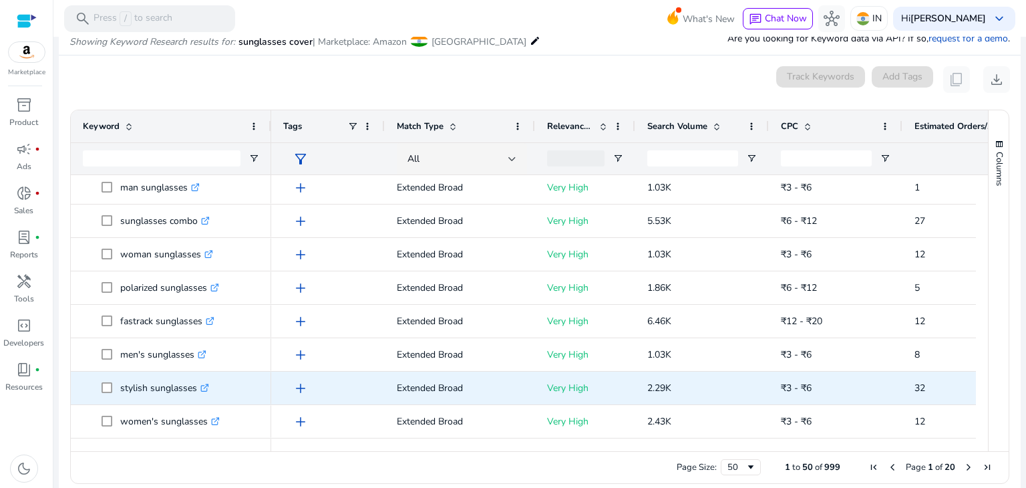
click at [129, 387] on p "stylish sunglasses .st0{fill:#2c8af8}" at bounding box center [164, 387] width 89 height 27
copy p "stylish sunglasses"
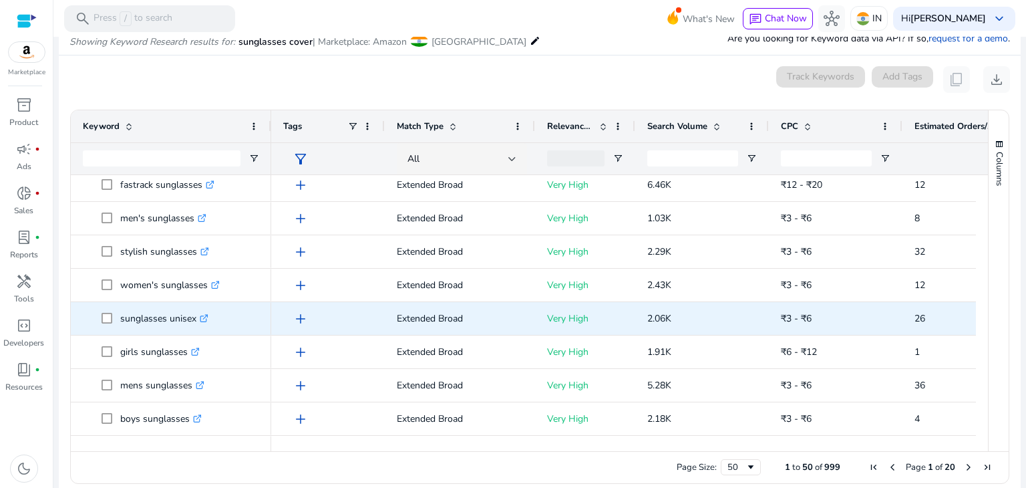
click at [146, 318] on p "sunglasses unisex .st0{fill:#2c8af8}" at bounding box center [164, 318] width 88 height 27
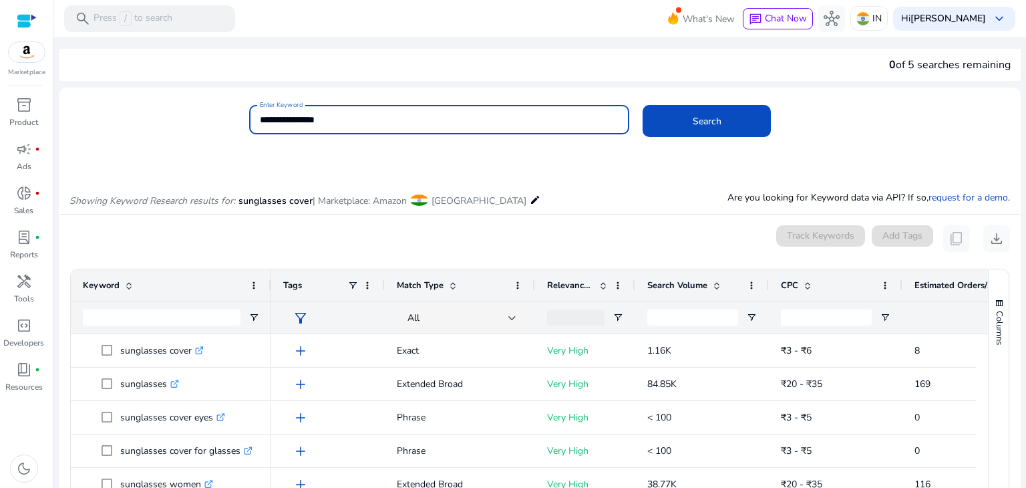
click at [428, 122] on input "**********" at bounding box center [439, 119] width 359 height 15
type input "*****"
click at [643, 105] on button "Search" at bounding box center [707, 121] width 128 height 32
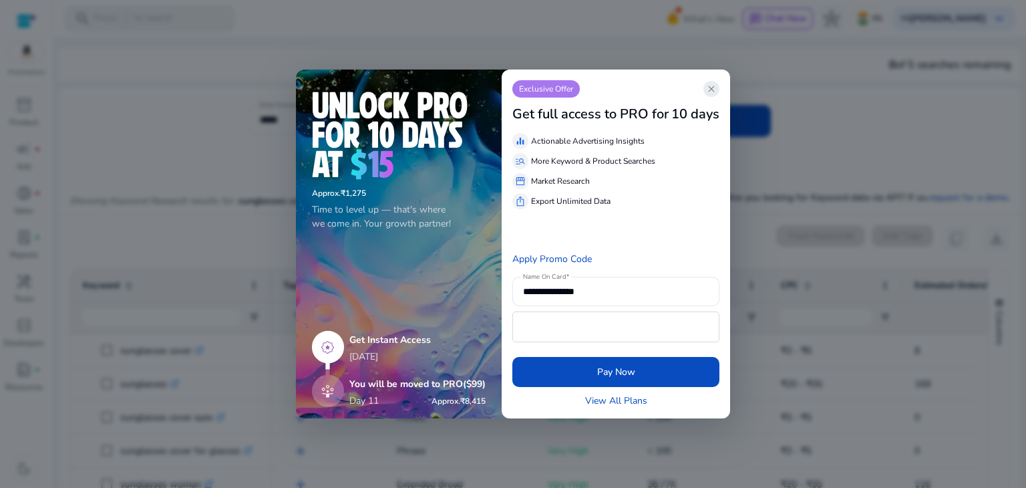
click at [711, 89] on span "close" at bounding box center [711, 89] width 11 height 11
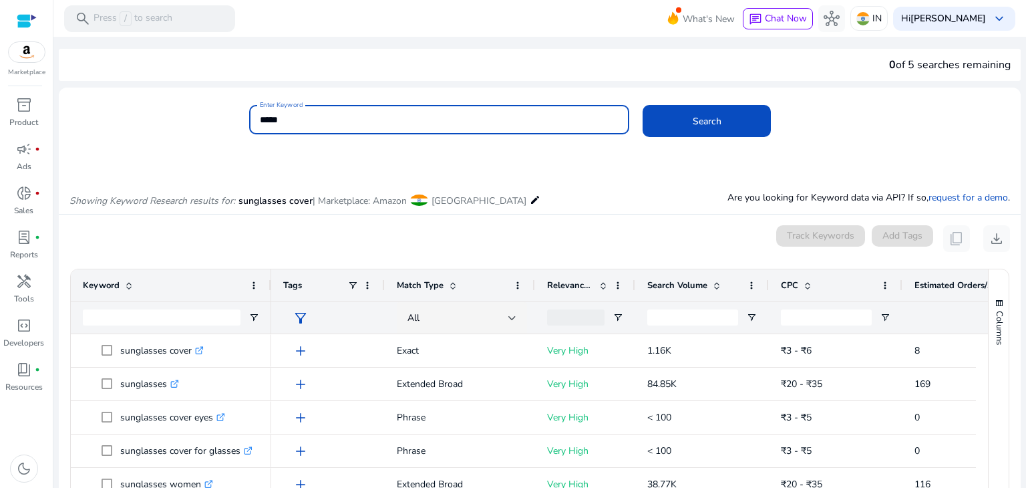
click at [571, 122] on input "*****" at bounding box center [439, 119] width 359 height 15
click at [671, 113] on span at bounding box center [707, 121] width 128 height 32
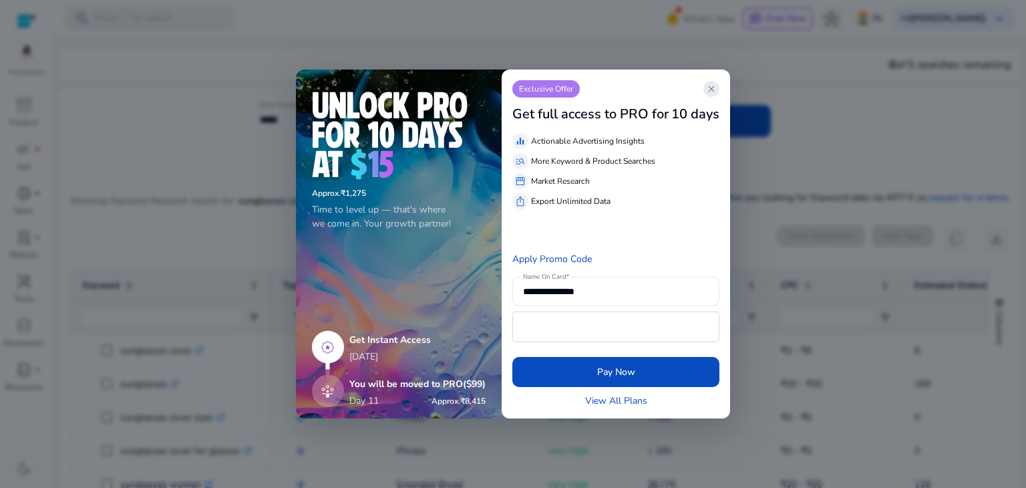
click at [708, 89] on span "close" at bounding box center [711, 89] width 11 height 11
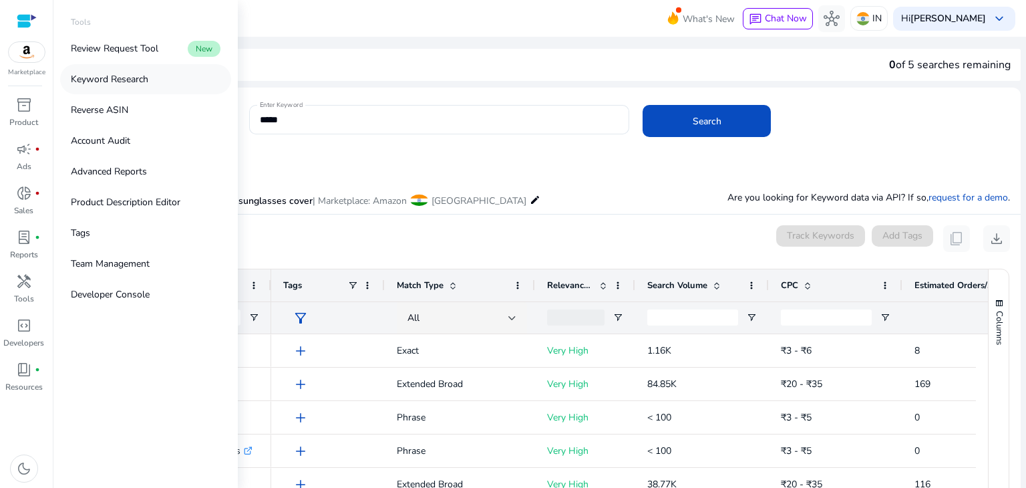
click at [158, 73] on link "Keyword Research" at bounding box center [145, 79] width 171 height 30
